Goal: Information Seeking & Learning: Learn about a topic

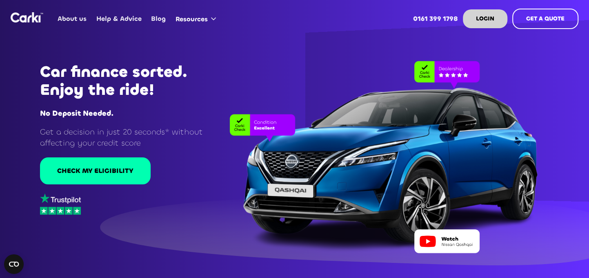
click at [514, 90] on div at bounding box center [371, 149] width 389 height 208
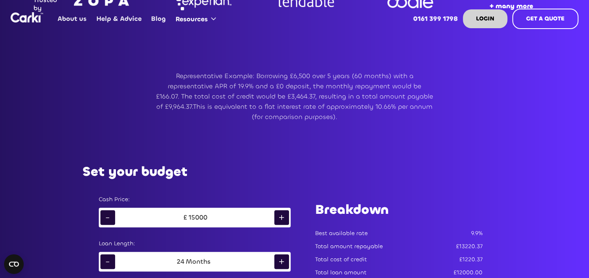
scroll to position [245, 0]
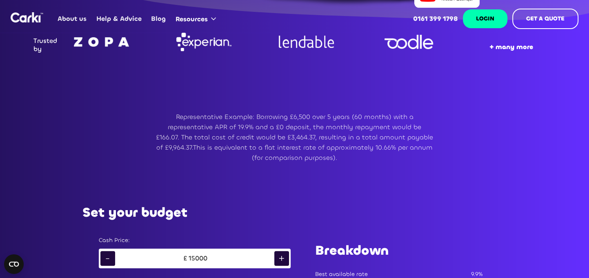
drag, startPoint x: 486, startPoint y: 29, endPoint x: 482, endPoint y: 24, distance: 6.7
click at [486, 29] on div "Log in Log in LOGIN GET A QUOTE" at bounding box center [521, 19] width 116 height 30
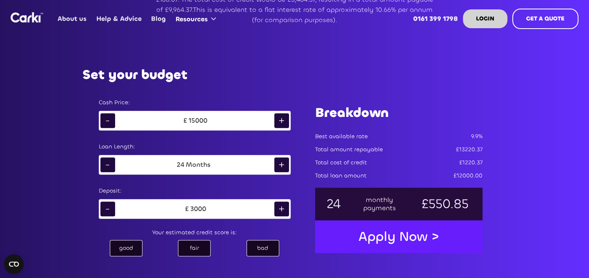
scroll to position [409, 0]
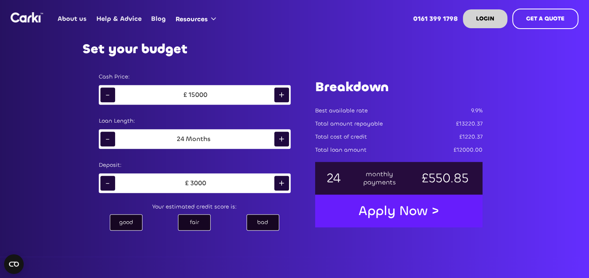
click at [268, 219] on div "bad" at bounding box center [263, 222] width 33 height 16
click at [196, 220] on div "fair" at bounding box center [194, 222] width 33 height 16
click at [126, 218] on div "good" at bounding box center [126, 222] width 33 height 16
click at [200, 219] on div "fair" at bounding box center [194, 222] width 33 height 16
click at [284, 138] on div "+" at bounding box center [282, 139] width 15 height 15
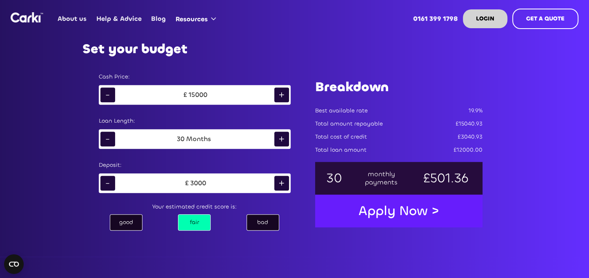
click at [285, 138] on div "+" at bounding box center [282, 139] width 15 height 15
click at [286, 137] on div "+" at bounding box center [282, 139] width 15 height 15
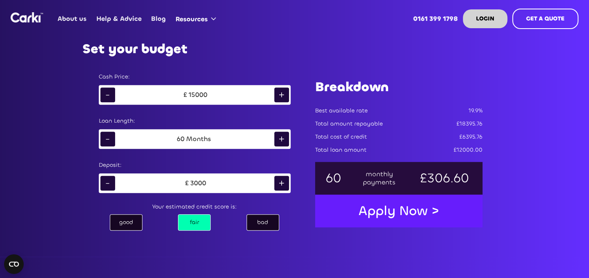
click at [108, 96] on div "-" at bounding box center [107, 94] width 15 height 15
click at [107, 94] on div "-" at bounding box center [107, 94] width 15 height 15
click at [106, 94] on div "-" at bounding box center [107, 94] width 15 height 15
click at [105, 93] on div "-" at bounding box center [107, 94] width 15 height 15
click at [104, 92] on div "-" at bounding box center [107, 94] width 15 height 15
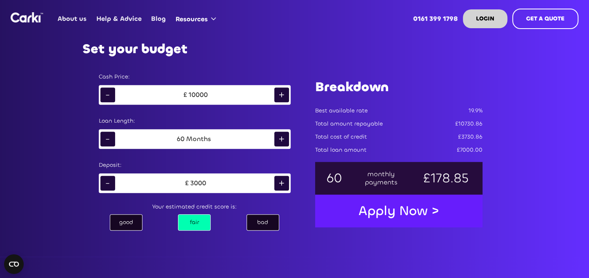
drag, startPoint x: 463, startPoint y: 13, endPoint x: 428, endPoint y: 3, distance: 36.4
click at [463, 13] on div "0161 399 1798 Log in Log in LOGIN GET A QUOTE" at bounding box center [494, 19] width 170 height 32
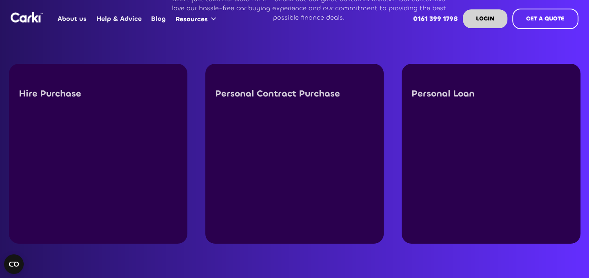
scroll to position [2043, 0]
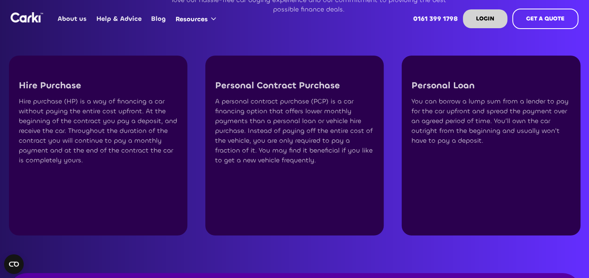
click at [380, 263] on div "Hire Purchase Hire purchase (HP) is a way of financing a car without paying the…" at bounding box center [295, 145] width 572 height 255
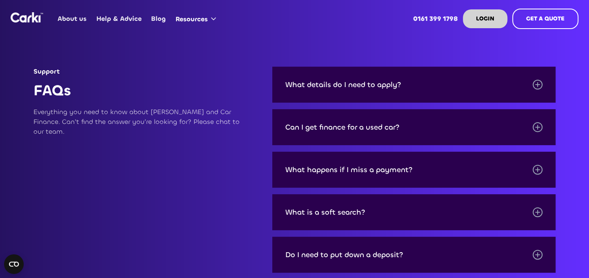
scroll to position [2533, 0]
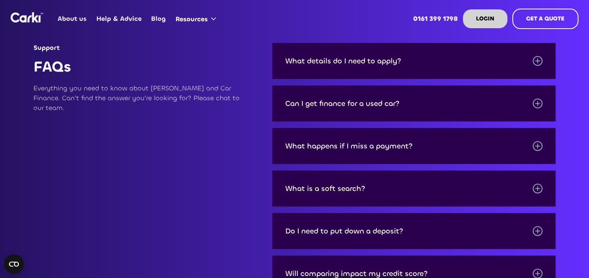
click at [368, 142] on div "What happens if I miss a payment?" at bounding box center [349, 146] width 127 height 8
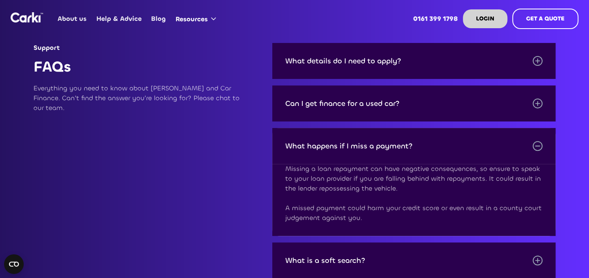
click at [438, 2] on nav "About us Help & Advice Blog Resources Categories Online Car Finance Zero deposi…" at bounding box center [316, 17] width 526 height 35
click at [386, 99] on div "Can I get finance for a used car?" at bounding box center [343, 103] width 114 height 8
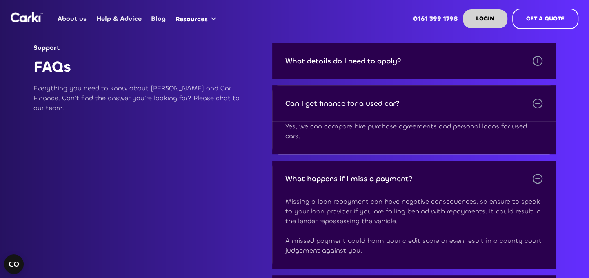
click at [382, 57] on div "What details do I need to apply?" at bounding box center [344, 61] width 116 height 8
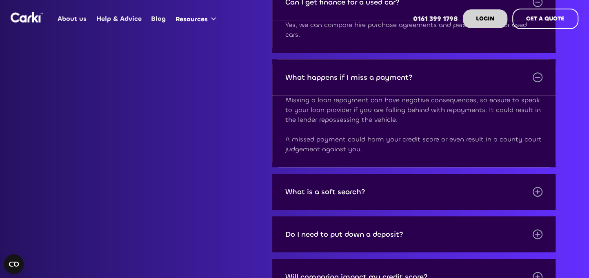
scroll to position [2778, 0]
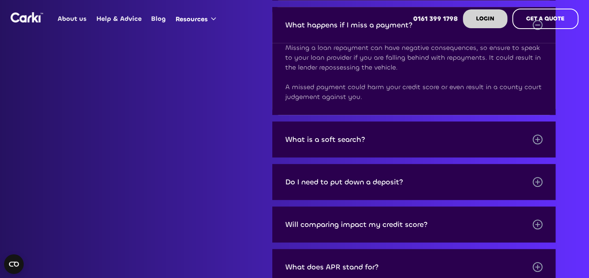
click at [361, 135] on div "What is a soft search?" at bounding box center [326, 139] width 80 height 8
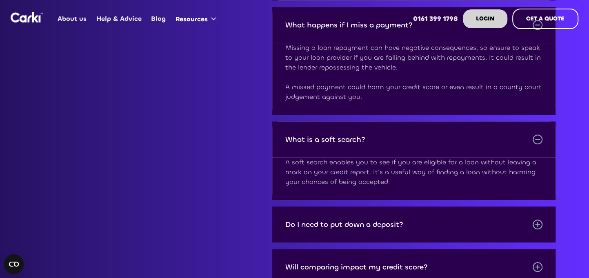
drag, startPoint x: 480, startPoint y: 49, endPoint x: 469, endPoint y: 44, distance: 12.4
click at [480, 49] on div "Missing a loan repayment can have negative consequences, so ensure to speak to …" at bounding box center [415, 72] width 258 height 59
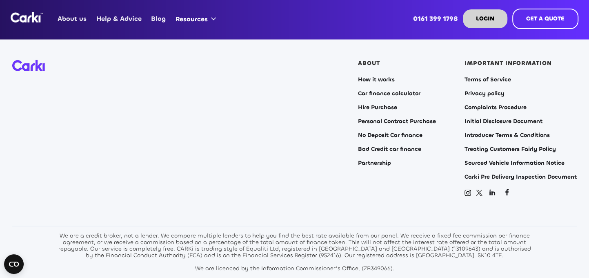
scroll to position [3513, 0]
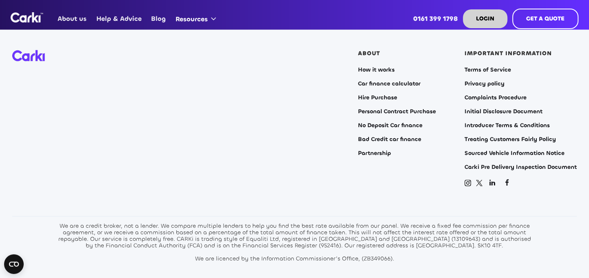
click at [447, 50] on div "ABOUT How it works Car finance calculator Hire Purchase Personal Contract Purch…" at bounding box center [467, 118] width 219 height 137
drag, startPoint x: 259, startPoint y: 225, endPoint x: 275, endPoint y: 223, distance: 15.7
click at [275, 223] on div "We are a credit broker, not a lender. We compare multiple lenders to help you f…" at bounding box center [295, 242] width 478 height 39
copy div "952416"
click at [281, 134] on div "ABOUT How it works Car finance calculator Hire Purchase Personal Contract Purch…" at bounding box center [294, 118] width 565 height 137
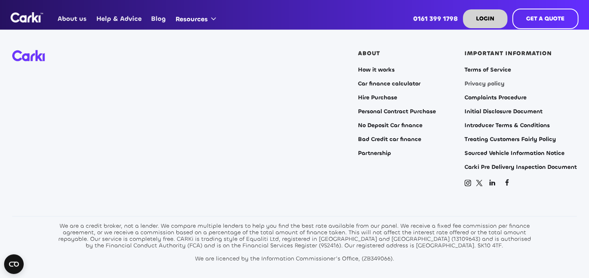
click at [491, 80] on link "Privacy policy" at bounding box center [485, 83] width 40 height 7
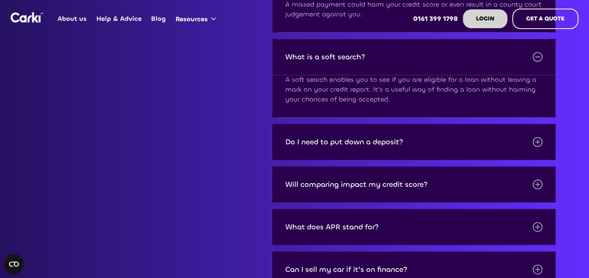
scroll to position [2860, 0]
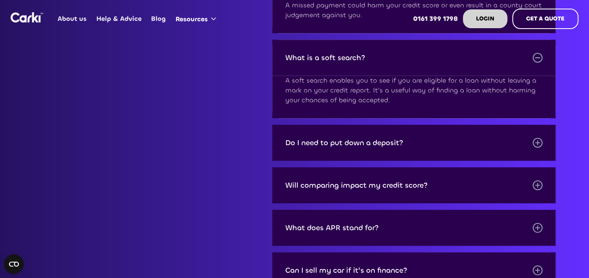
click at [406, 181] on div "Will comparing impact my credit score?" at bounding box center [357, 185] width 143 height 8
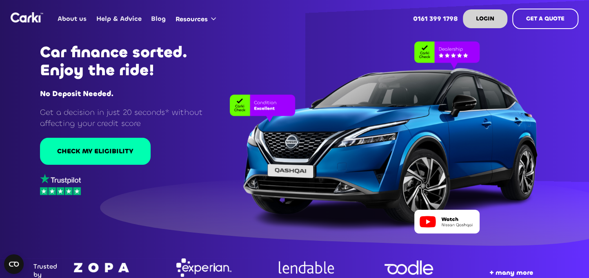
scroll to position [0, 0]
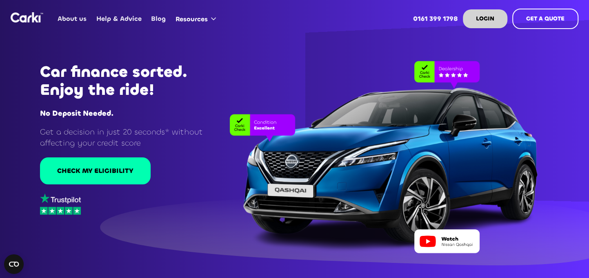
click at [126, 20] on link "Help & Advice" at bounding box center [119, 19] width 55 height 32
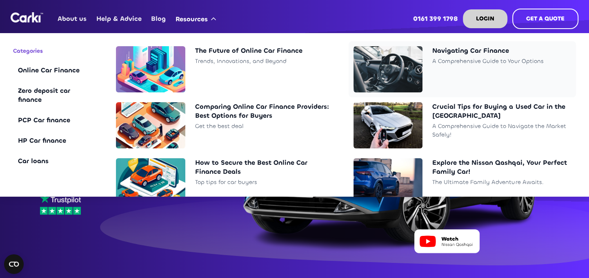
click at [464, 54] on div "Navigating Car Finance" at bounding box center [502, 50] width 139 height 9
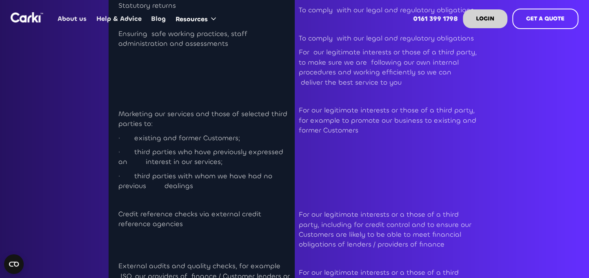
scroll to position [1634, 0]
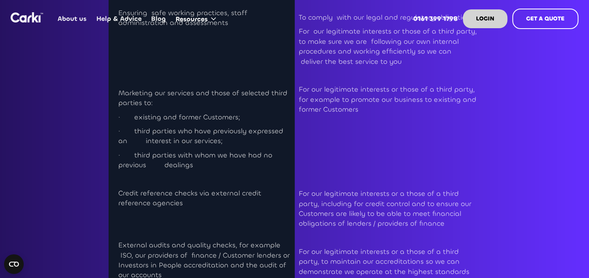
click at [435, 10] on link "0161 399 1798" at bounding box center [436, 19] width 54 height 32
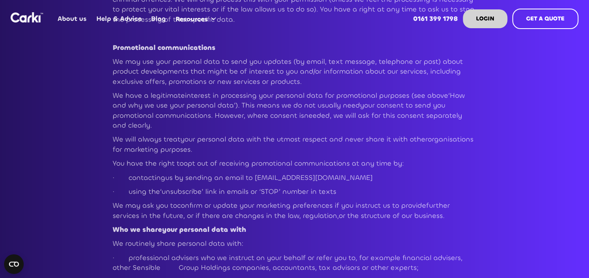
scroll to position [2002, 0]
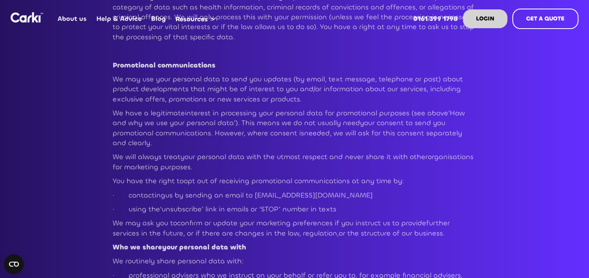
drag, startPoint x: 502, startPoint y: 61, endPoint x: 465, endPoint y: 39, distance: 43.4
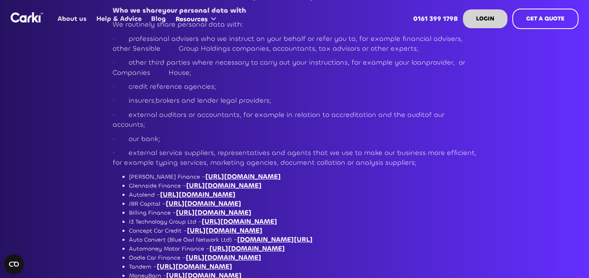
scroll to position [2288, 0]
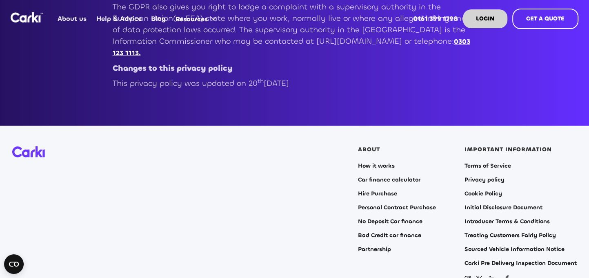
scroll to position [3840, 0]
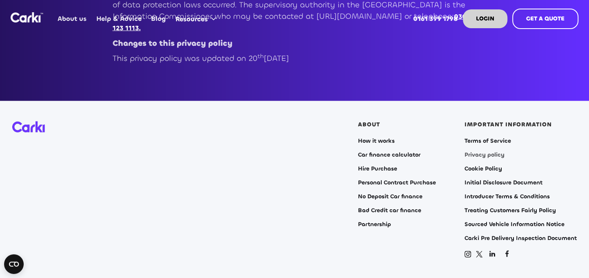
click at [478, 152] on link "Privacy policy" at bounding box center [485, 155] width 40 height 7
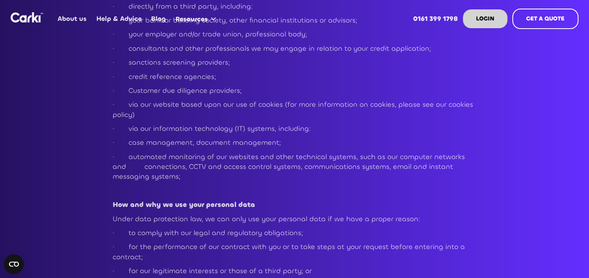
scroll to position [776, 0]
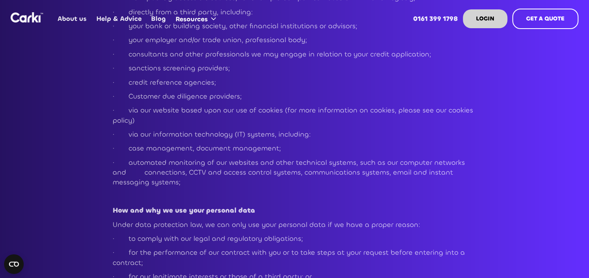
click at [79, 17] on link "About us" at bounding box center [72, 19] width 38 height 32
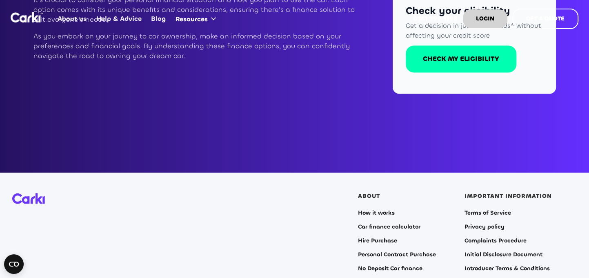
scroll to position [954, 0]
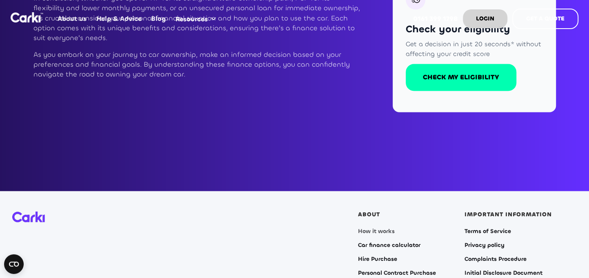
click at [381, 228] on link "How it works" at bounding box center [376, 231] width 37 height 7
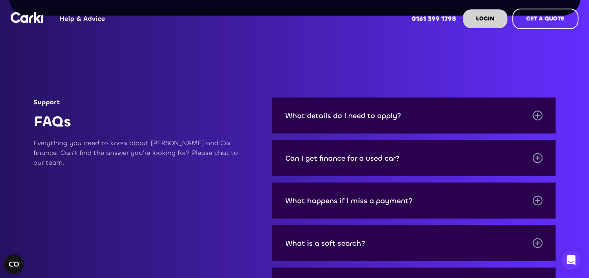
scroll to position [1062, 0]
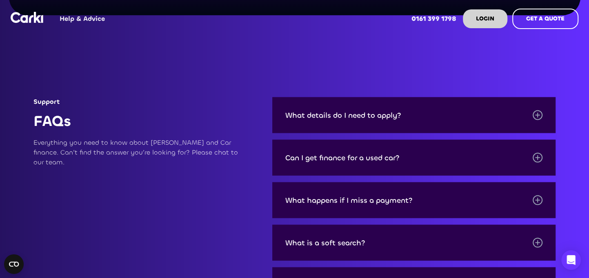
click at [365, 129] on div "What details do I need to apply?" at bounding box center [414, 115] width 284 height 36
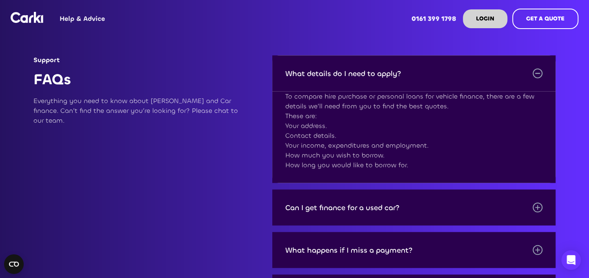
scroll to position [1144, 0]
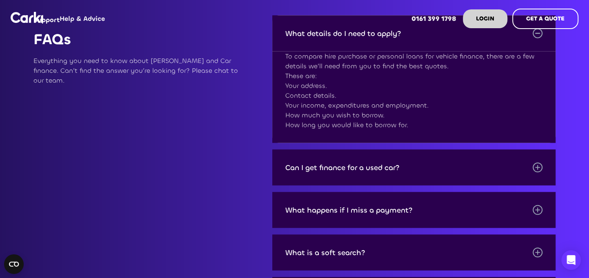
click at [351, 171] on div "Can I get finance for a used car?" at bounding box center [343, 167] width 114 height 8
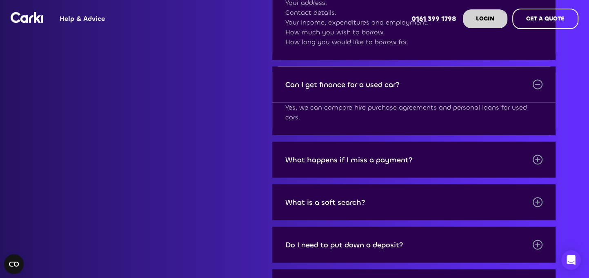
scroll to position [1266, 0]
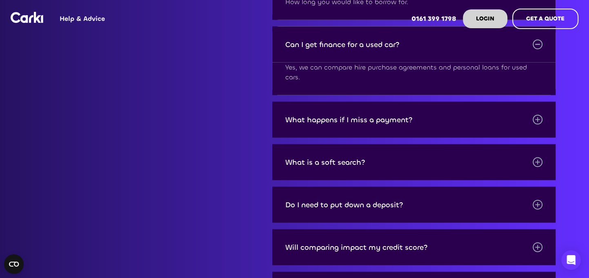
click at [360, 117] on div "What happens if I miss a payment?" at bounding box center [349, 120] width 127 height 8
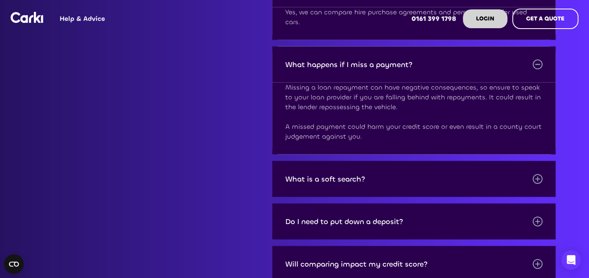
scroll to position [1348, 0]
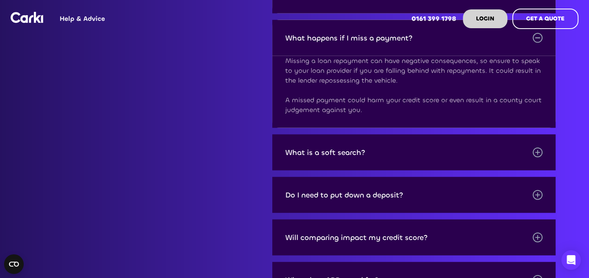
click at [351, 150] on div "What is a soft search?" at bounding box center [326, 152] width 80 height 8
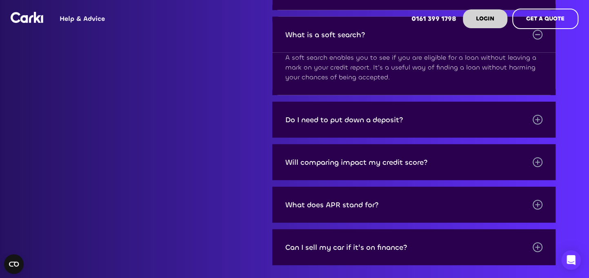
scroll to position [1471, 0]
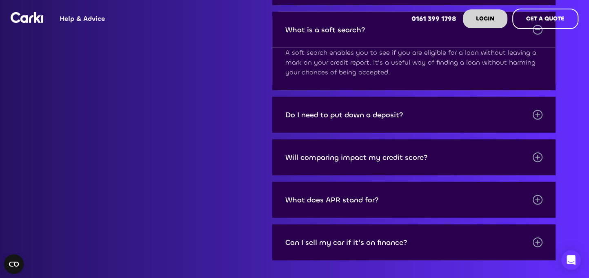
click at [368, 121] on div "Do I need to put down a deposit?" at bounding box center [414, 115] width 284 height 36
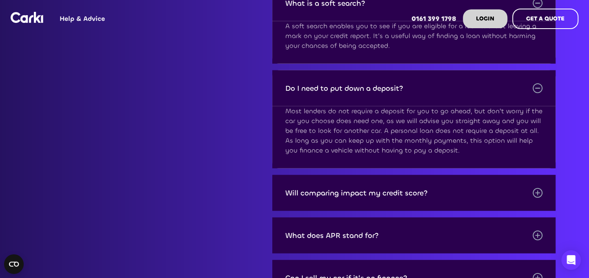
scroll to position [1552, 0]
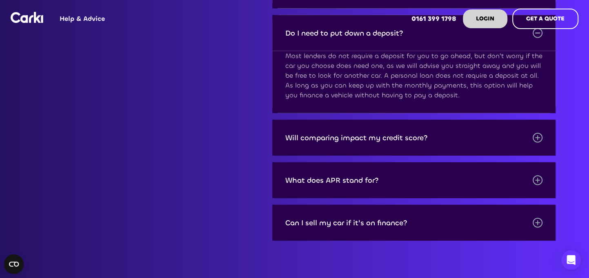
click at [355, 139] on div "Will comparing impact my credit score?" at bounding box center [357, 138] width 143 height 8
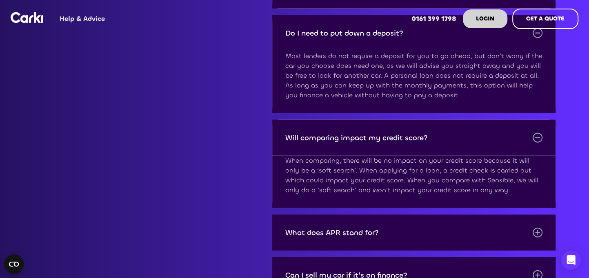
click at [339, 234] on div "What does APR stand for?" at bounding box center [333, 232] width 94 height 8
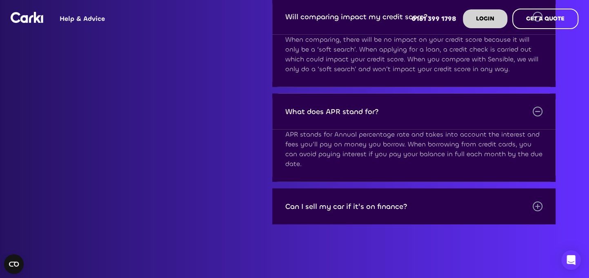
scroll to position [1716, 0]
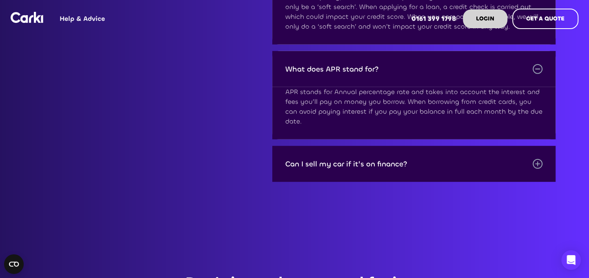
click at [373, 164] on div "Can I sell my car if it's on finance?" at bounding box center [347, 164] width 122 height 8
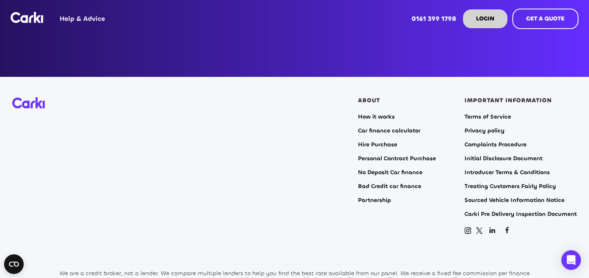
scroll to position [2288, 0]
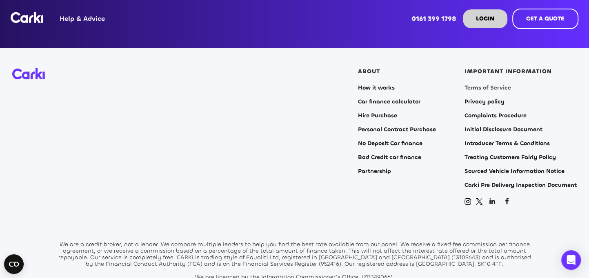
click at [487, 85] on link "Terms of Service" at bounding box center [488, 88] width 47 height 7
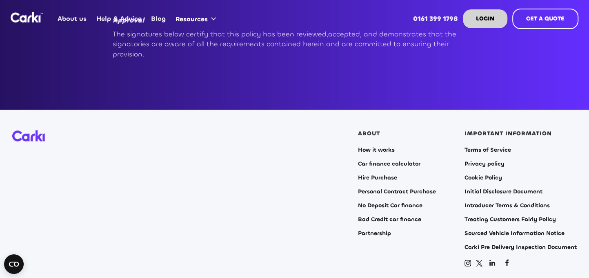
scroll to position [1716, 0]
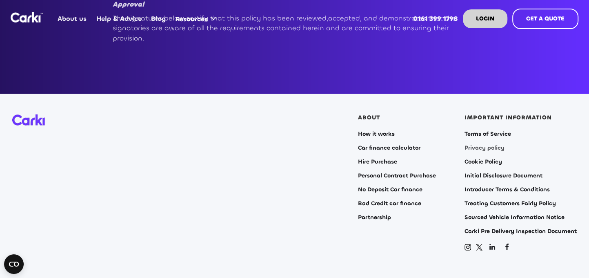
click at [475, 145] on link "Privacy policy" at bounding box center [485, 148] width 40 height 7
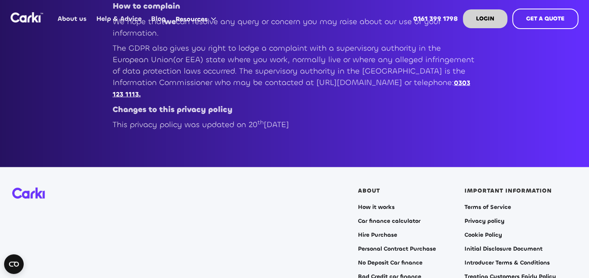
scroll to position [3799, 0]
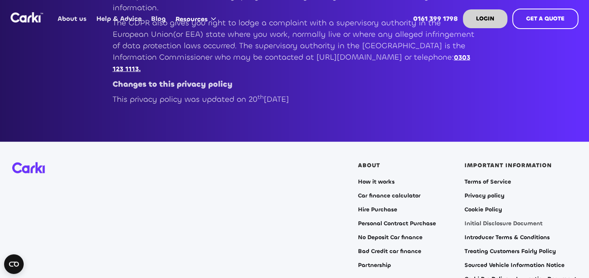
click at [505, 220] on link "Initial Disclosure Document" at bounding box center [504, 223] width 78 height 7
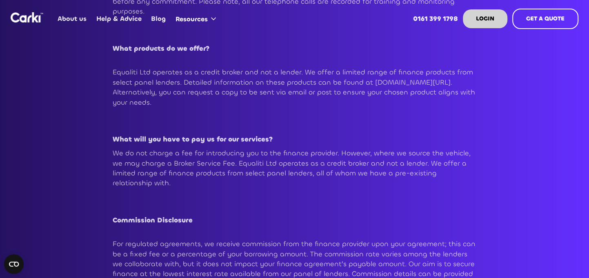
scroll to position [572, 0]
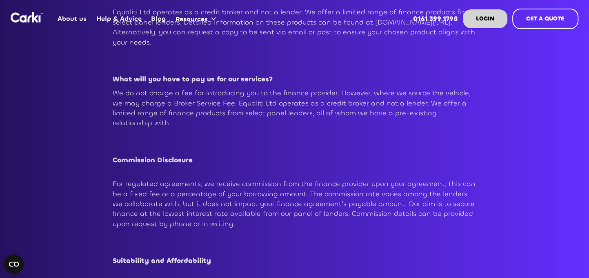
click at [443, 56] on h2 "‍" at bounding box center [295, 63] width 364 height 15
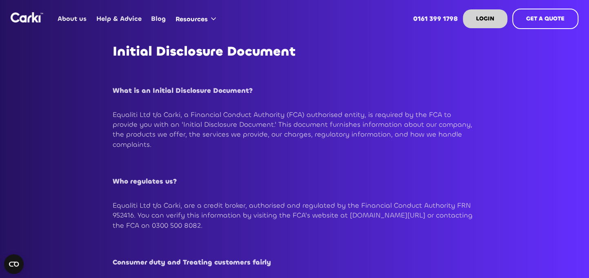
scroll to position [0, 0]
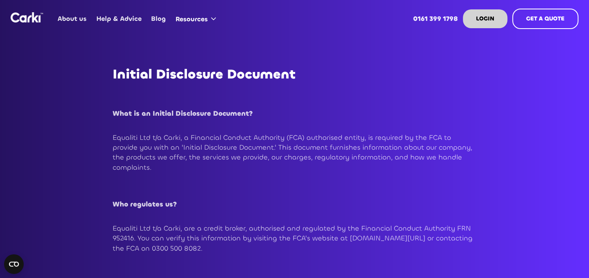
click at [69, 18] on link "About us" at bounding box center [72, 19] width 38 height 32
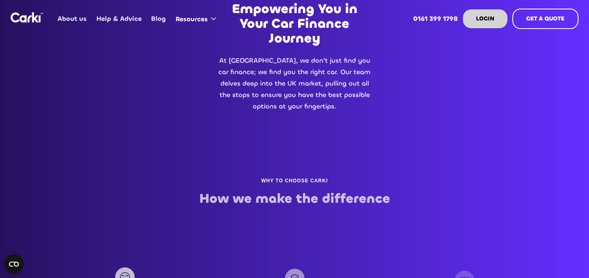
scroll to position [327, 0]
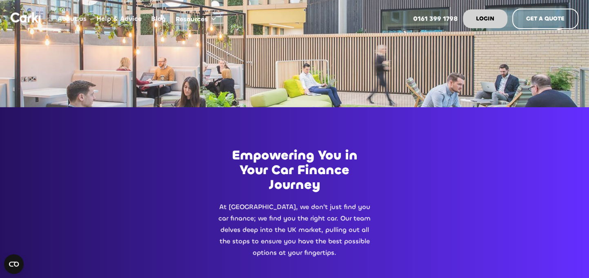
click at [27, 20] on img "home" at bounding box center [27, 17] width 33 height 10
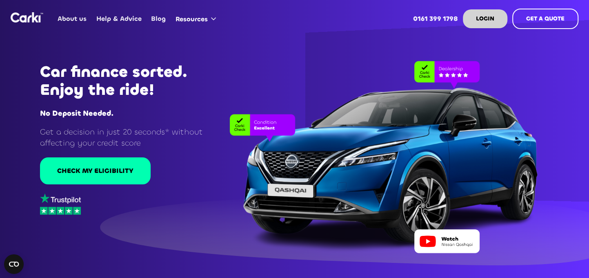
click at [109, 17] on link "Help & Advice" at bounding box center [119, 19] width 55 height 32
click at [121, 17] on link "Help & Advice" at bounding box center [119, 19] width 55 height 32
